Goal: Check status: Check status

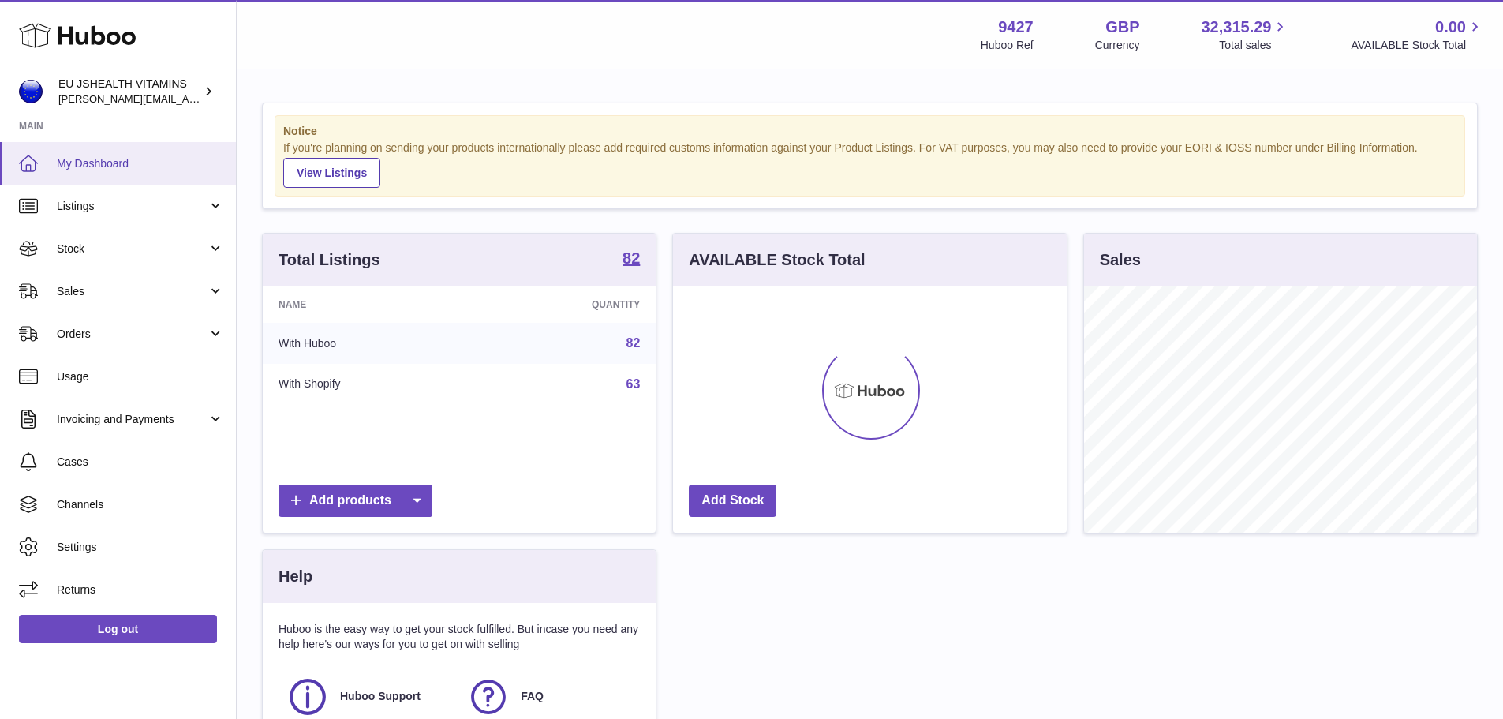
scroll to position [246, 394]
click at [65, 250] on span "Stock" at bounding box center [132, 248] width 151 height 15
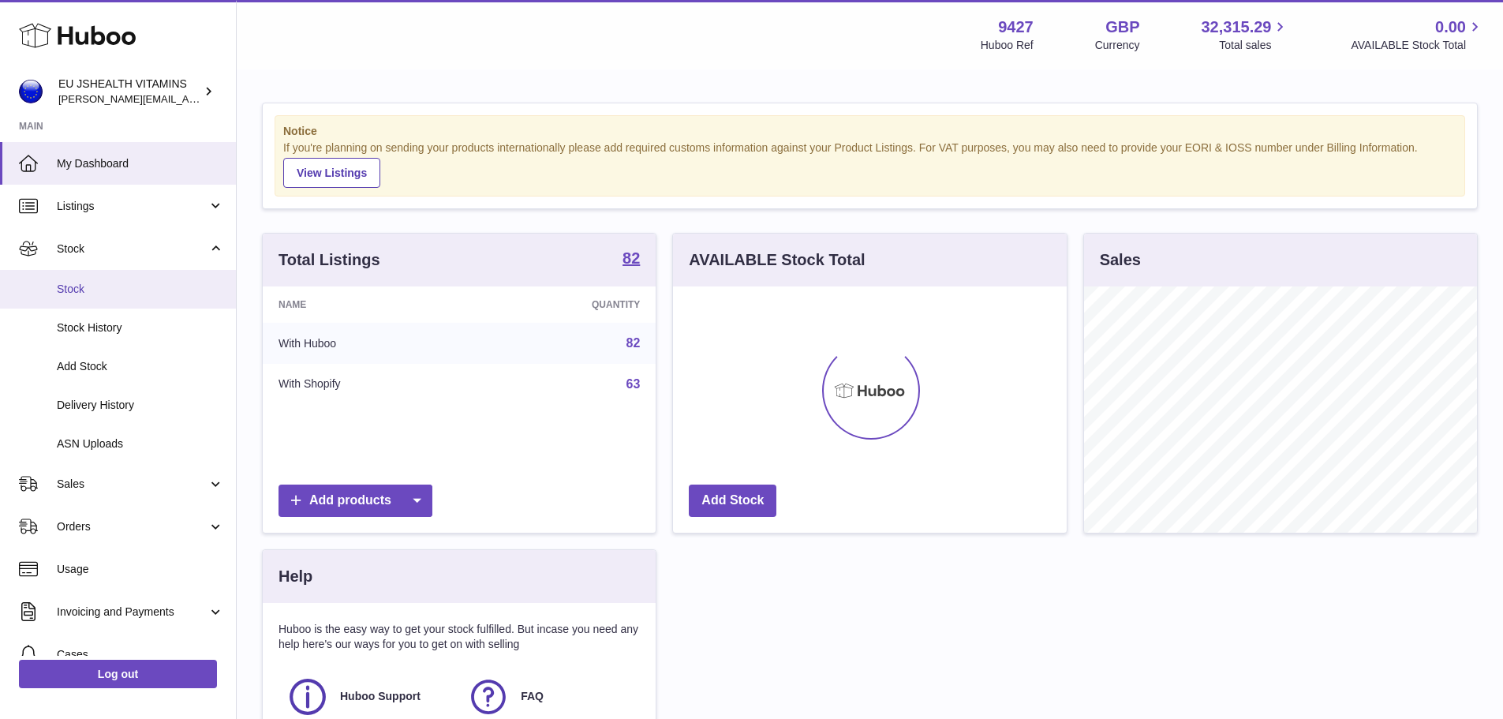
click at [66, 283] on span "Stock" at bounding box center [140, 289] width 167 height 15
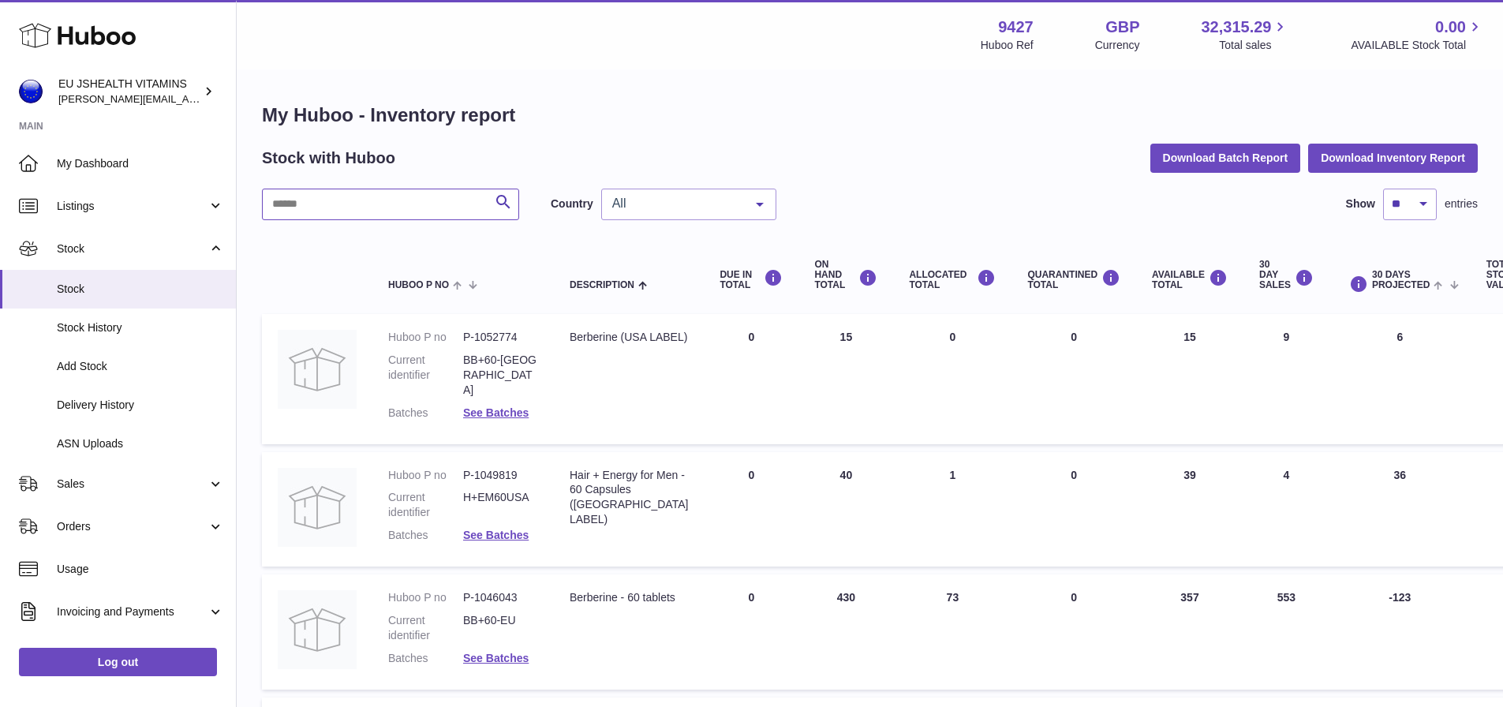
click at [417, 213] on input "text" at bounding box center [390, 205] width 257 height 32
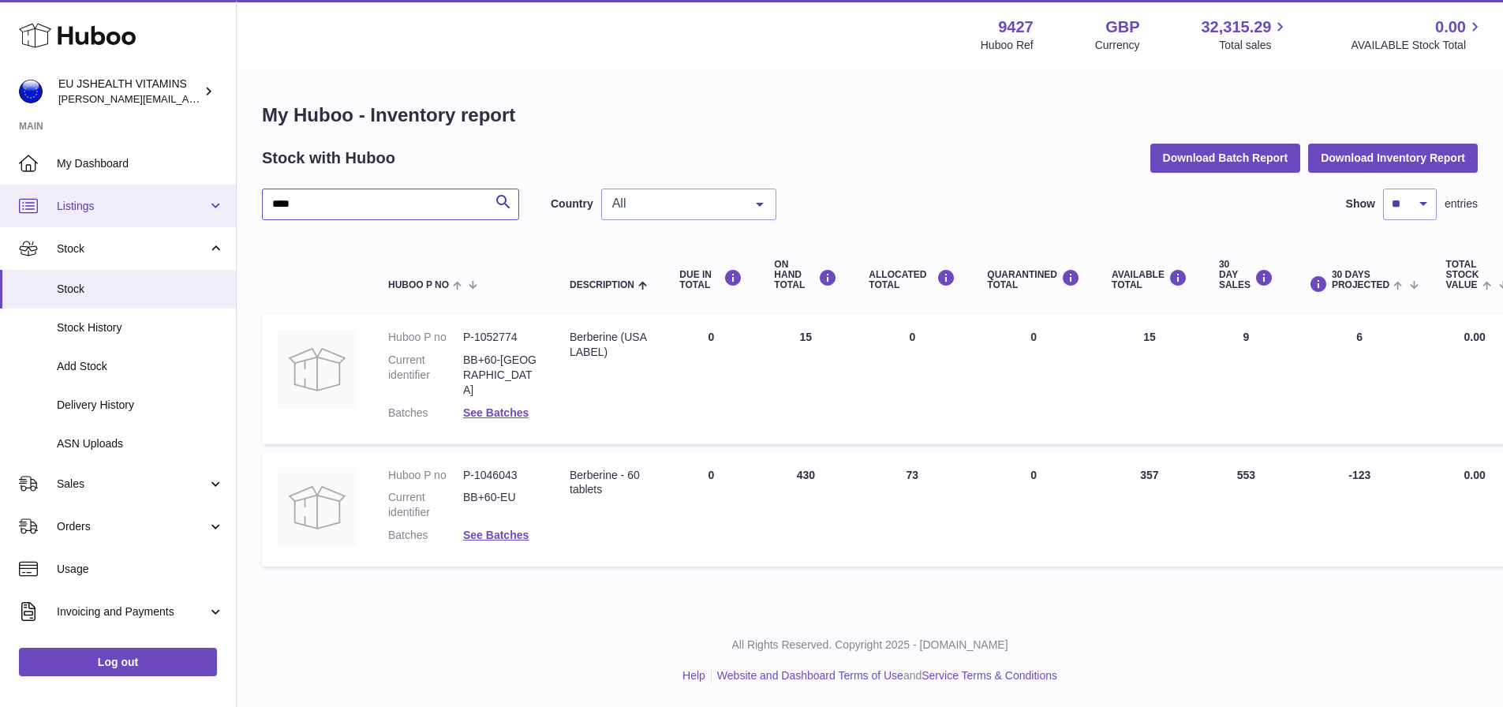
drag, startPoint x: 163, startPoint y: 215, endPoint x: 68, endPoint y: 215, distance: 95.5
click at [68, 215] on div "Huboo EU JSHEALTH VITAMINS [PERSON_NAME][EMAIL_ADDRESS][DOMAIN_NAME] Main My Da…" at bounding box center [751, 353] width 1503 height 707
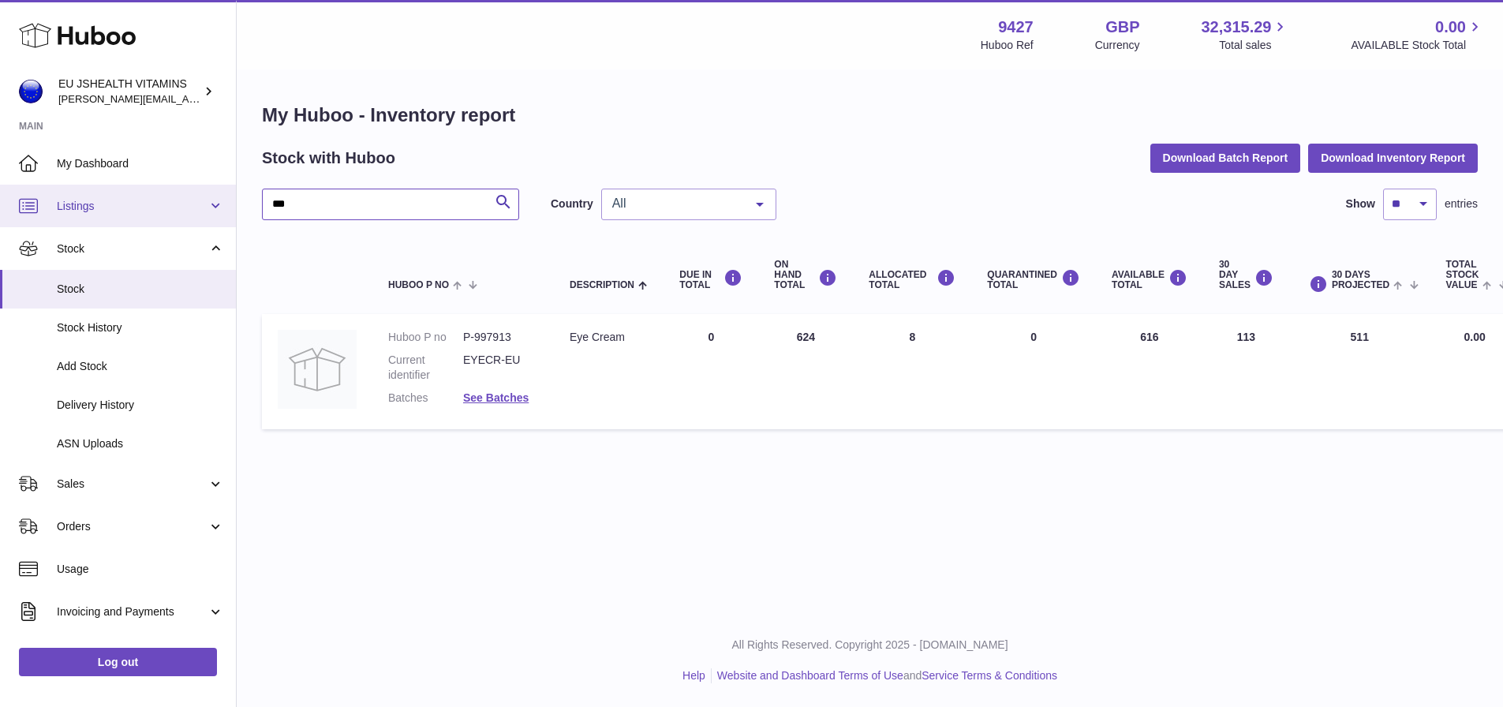
type input "***"
